Goal: Find specific page/section: Find specific page/section

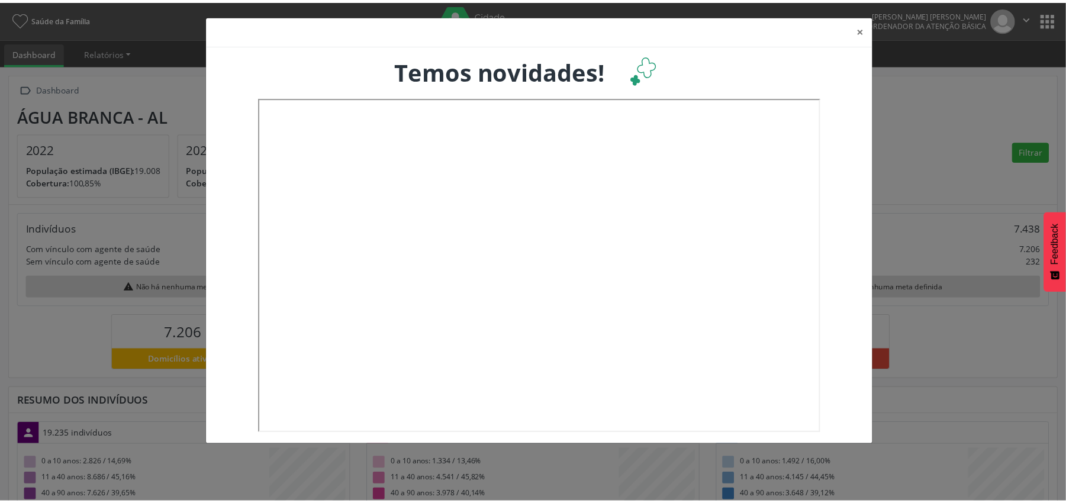
scroll to position [198, 353]
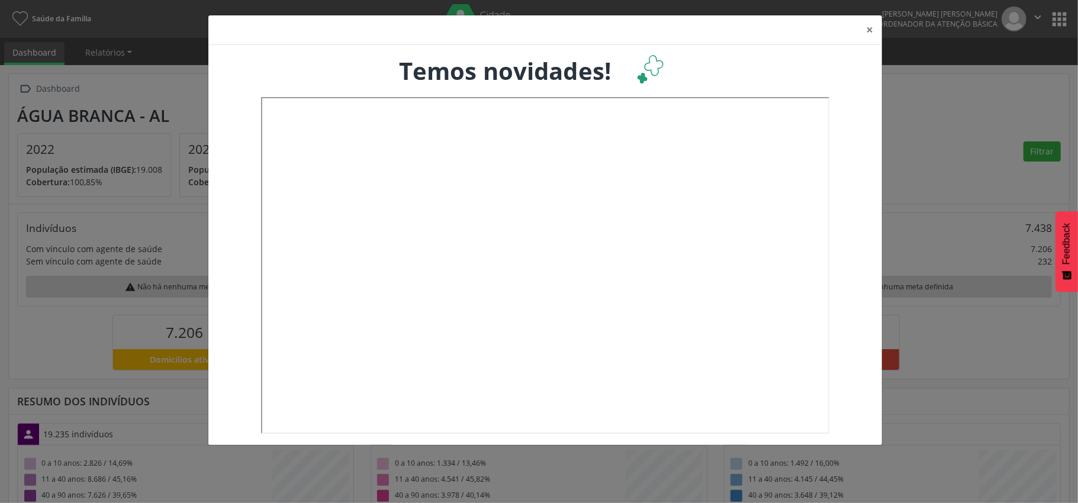
click at [1056, 20] on div "× Temos novidades!" at bounding box center [539, 251] width 1078 height 503
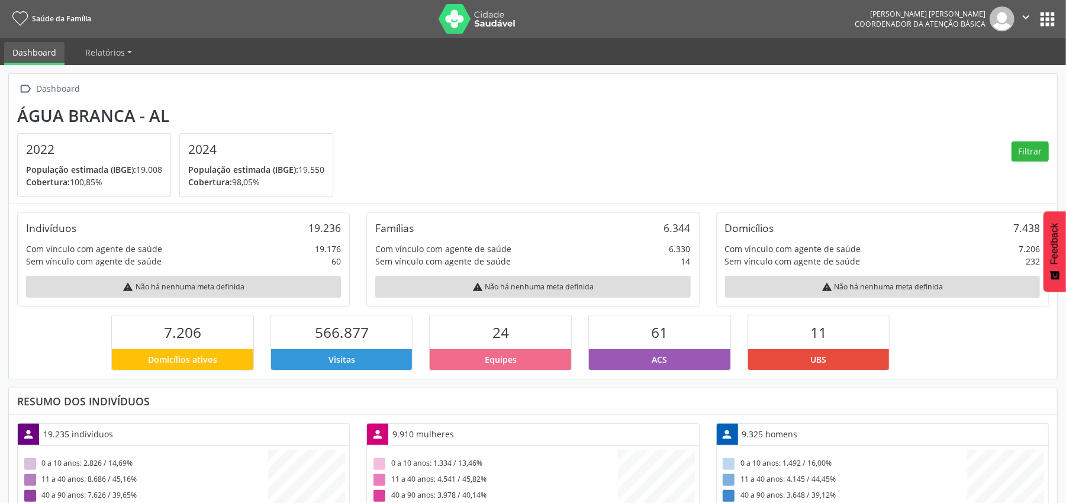
scroll to position [591599, 591447]
click at [1051, 24] on button "apps" at bounding box center [1047, 19] width 21 height 21
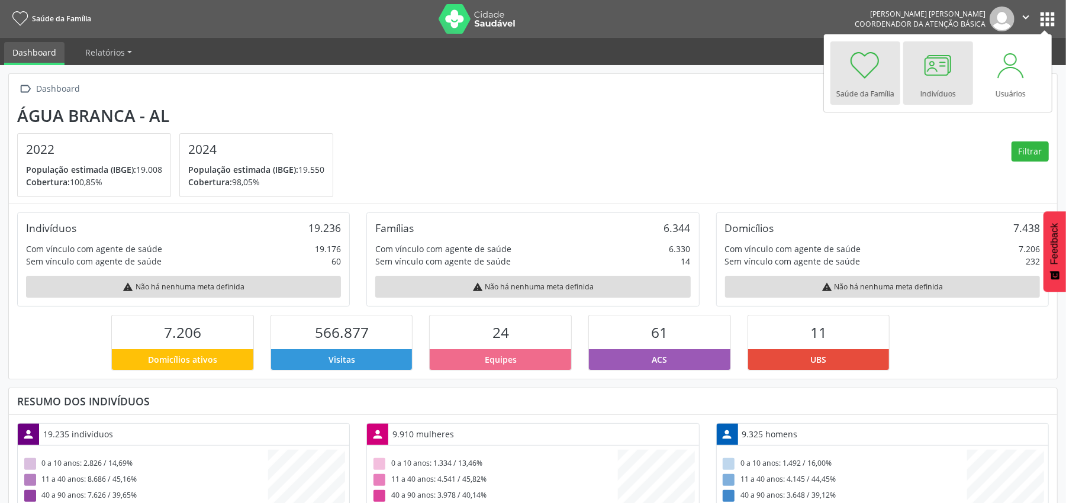
click at [940, 69] on div at bounding box center [938, 65] width 36 height 36
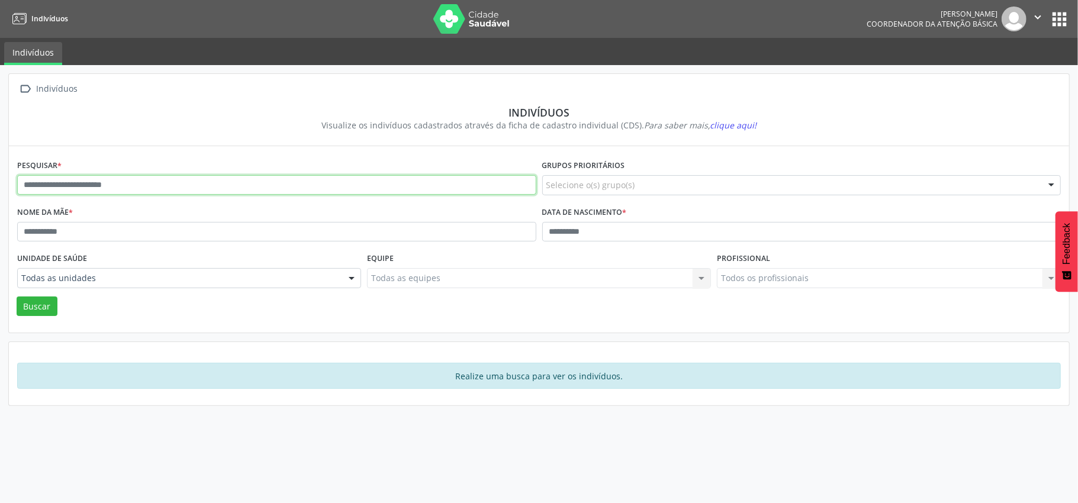
click at [26, 185] on input "text" at bounding box center [276, 185] width 519 height 20
type input "**********"
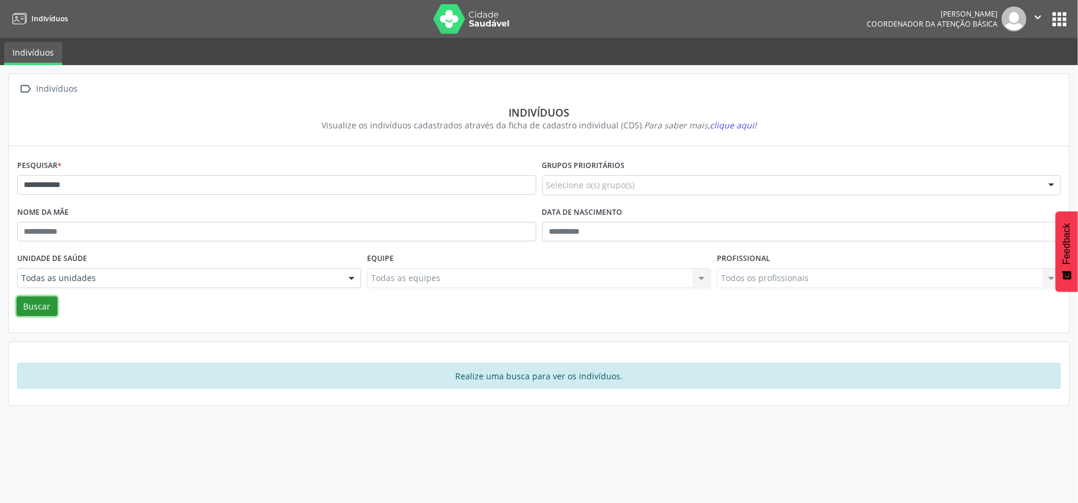
click at [38, 304] on button "Buscar" at bounding box center [37, 306] width 41 height 20
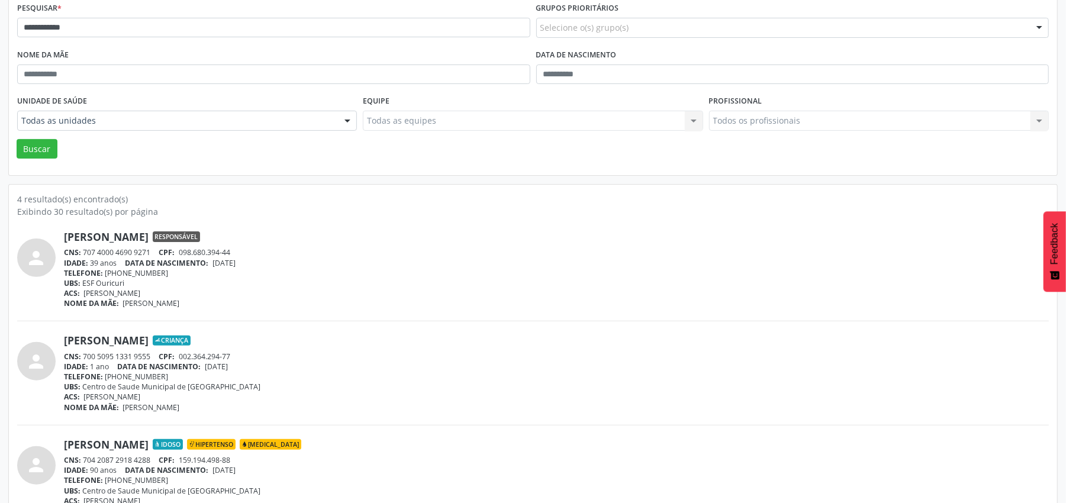
scroll to position [237, 0]
